Goal: Connect with others: Establish contact or relationships with other users

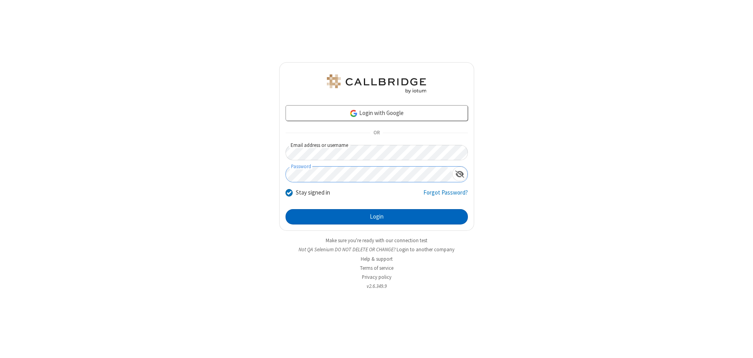
click at [377, 217] on button "Login" at bounding box center [377, 217] width 182 height 16
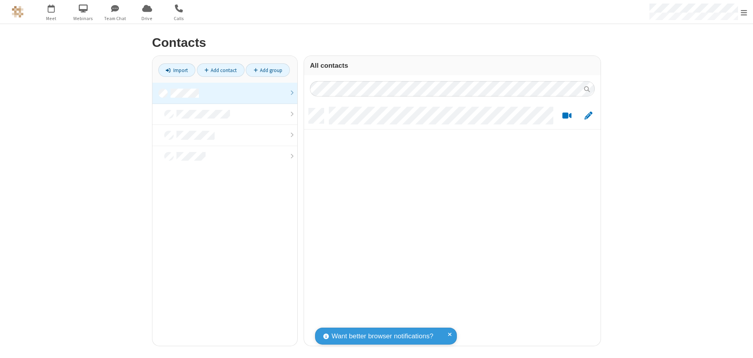
scroll to position [238, 291]
click at [225, 93] on link at bounding box center [224, 93] width 145 height 21
click at [221, 70] on link "Add contact" at bounding box center [221, 69] width 48 height 13
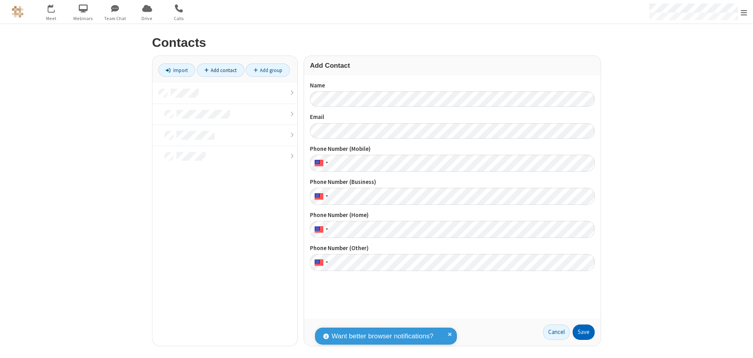
click at [584, 332] on button "Save" at bounding box center [584, 333] width 22 height 16
